Goal: Task Accomplishment & Management: Manage account settings

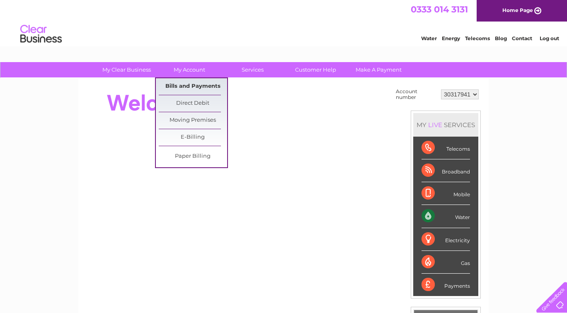
click at [185, 82] on link "Bills and Payments" at bounding box center [193, 86] width 68 height 17
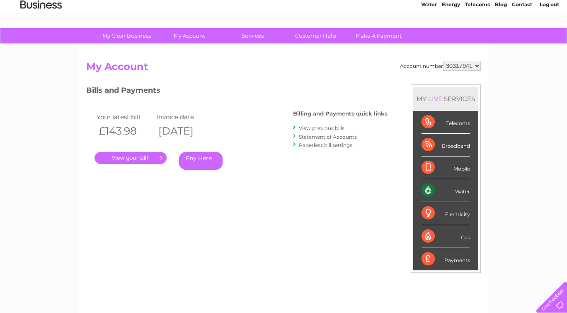
scroll to position [34, 0]
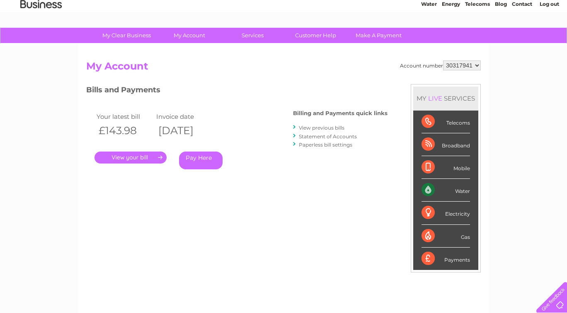
click at [321, 126] on link "View previous bills" at bounding box center [322, 128] width 46 height 6
click at [321, 127] on link "View previous bills" at bounding box center [322, 128] width 46 height 6
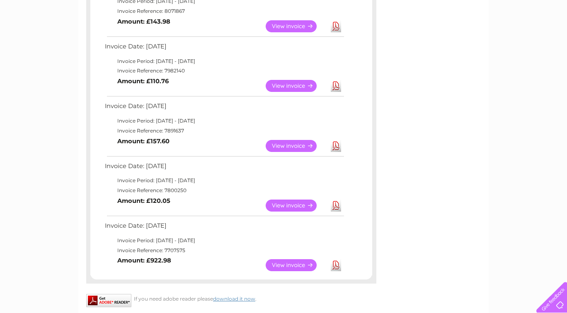
scroll to position [176, 0]
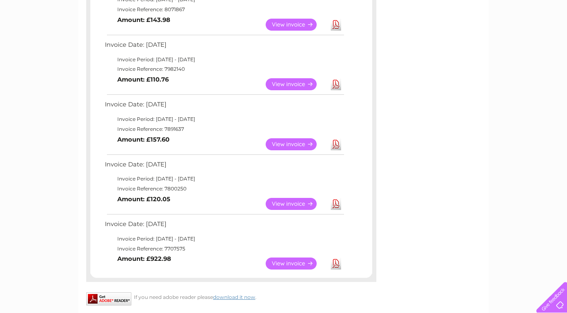
click at [284, 263] on link "View" at bounding box center [296, 264] width 61 height 12
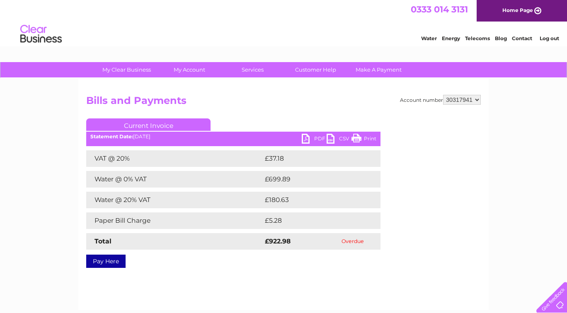
click at [302, 141] on link "PDF" at bounding box center [314, 140] width 25 height 12
